Goal: Obtain resource: Obtain resource

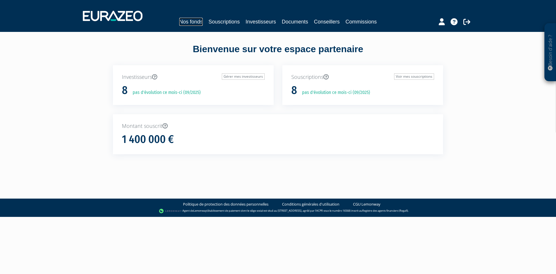
click at [191, 21] on link "Nos fonds" at bounding box center [190, 22] width 23 height 8
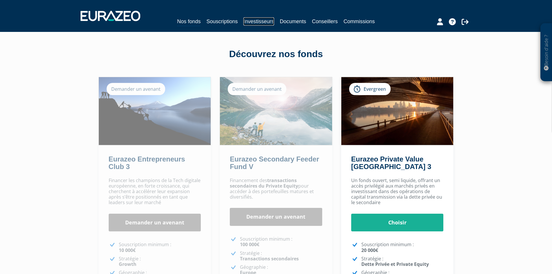
click at [259, 21] on link "Investisseurs" at bounding box center [258, 21] width 30 height 8
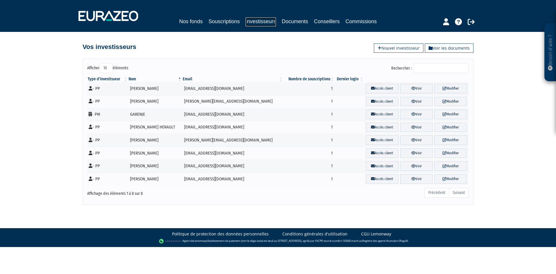
click at [261, 25] on link "Investisseurs" at bounding box center [261, 21] width 30 height 9
click at [296, 22] on link "Documents" at bounding box center [295, 21] width 26 height 8
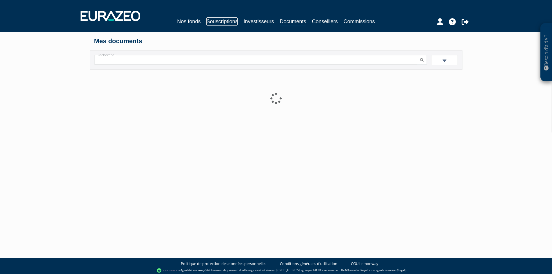
click at [220, 23] on link "Souscriptions" at bounding box center [221, 21] width 31 height 8
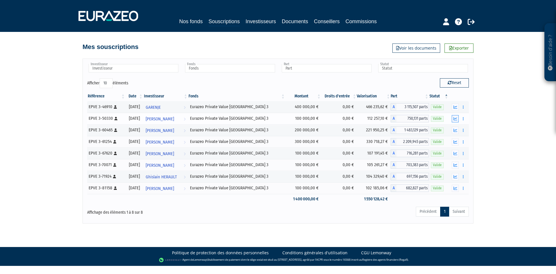
click at [456, 117] on icon "button" at bounding box center [456, 119] width 4 height 4
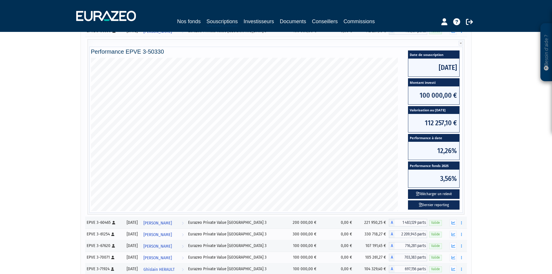
scroll to position [87, 0]
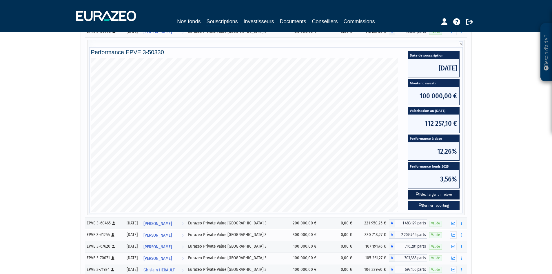
click at [429, 194] on button "Télécharger un relevé" at bounding box center [434, 195] width 52 height 10
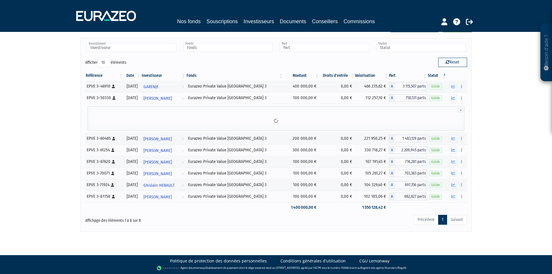
scroll to position [58, 0]
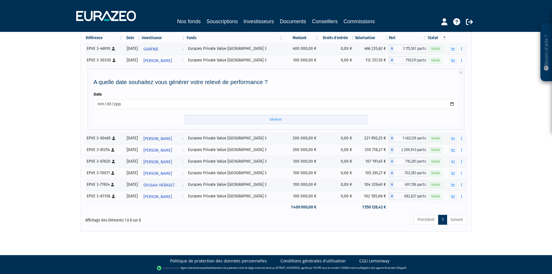
click at [288, 124] on input "Générer" at bounding box center [276, 120] width 183 height 10
